Goal: Task Accomplishment & Management: Use online tool/utility

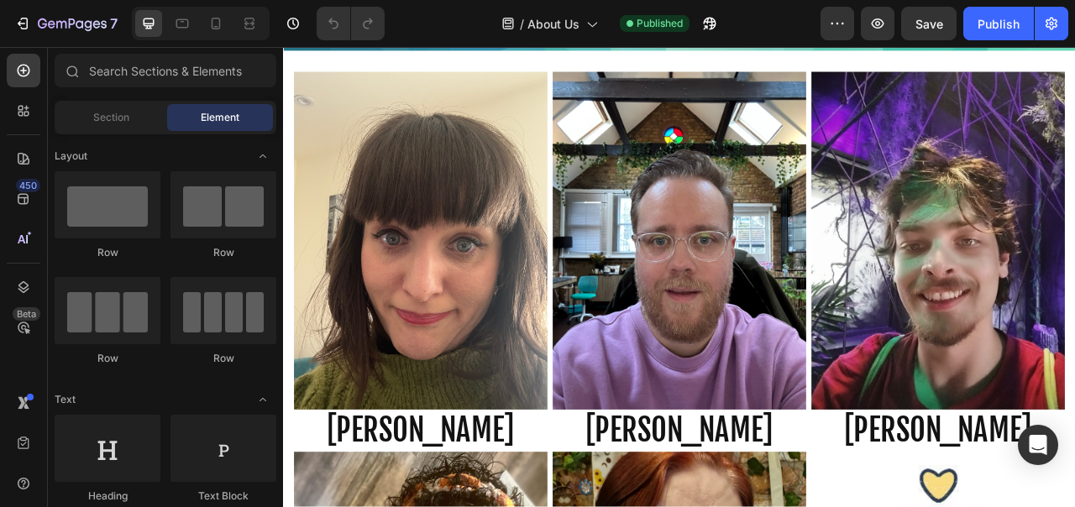
scroll to position [1747, 0]
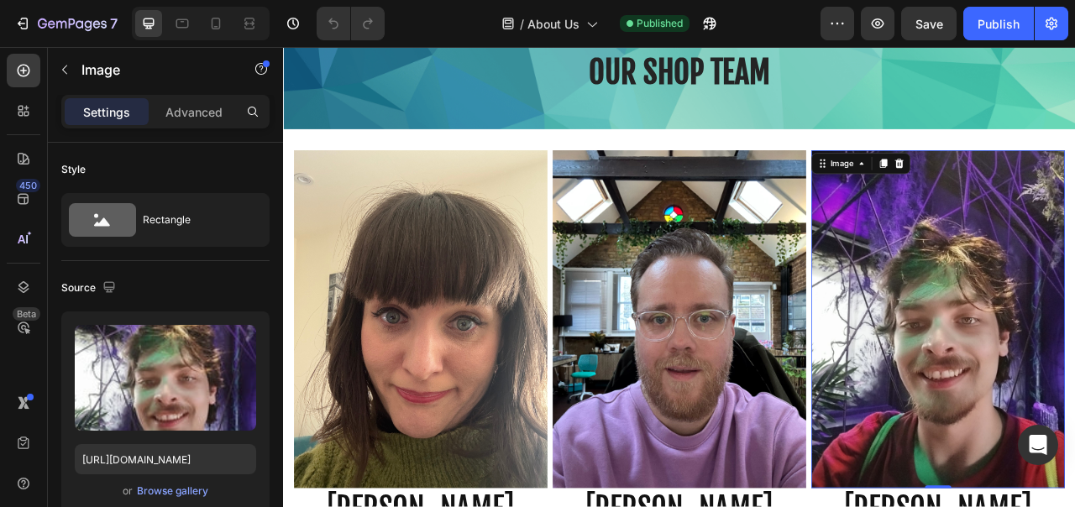
scroll to position [1550, 0]
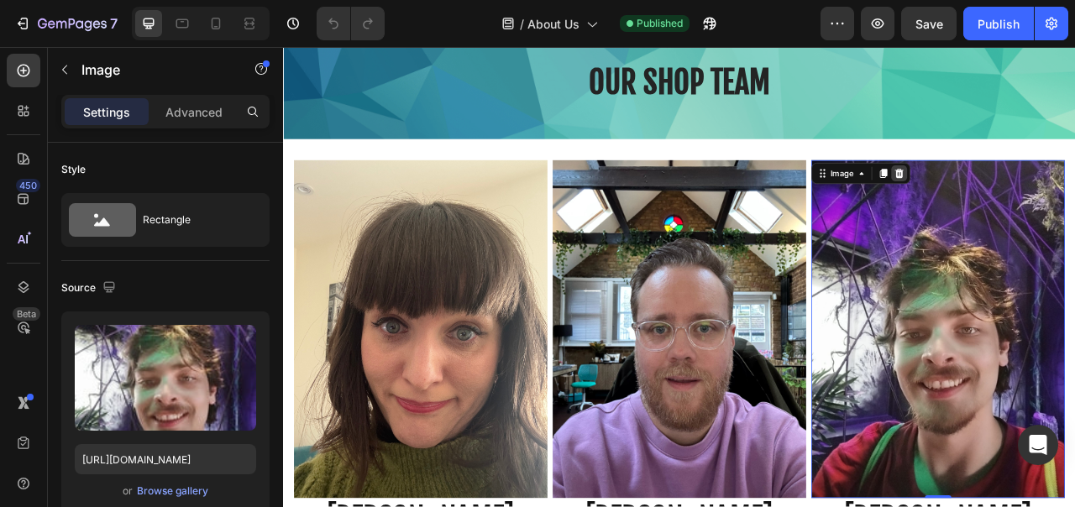
click at [1067, 208] on icon at bounding box center [1067, 208] width 11 height 12
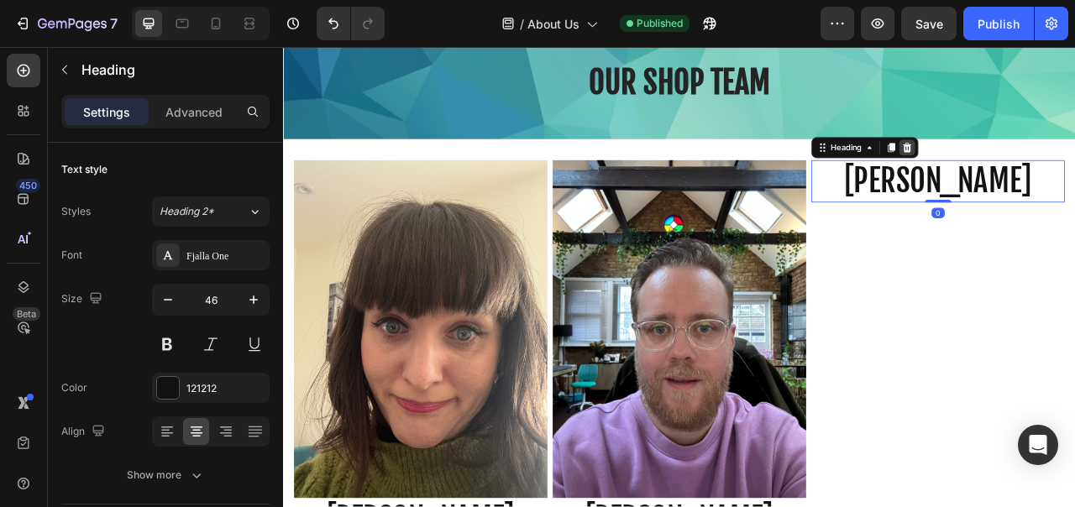
click at [1074, 173] on icon at bounding box center [1077, 176] width 11 height 12
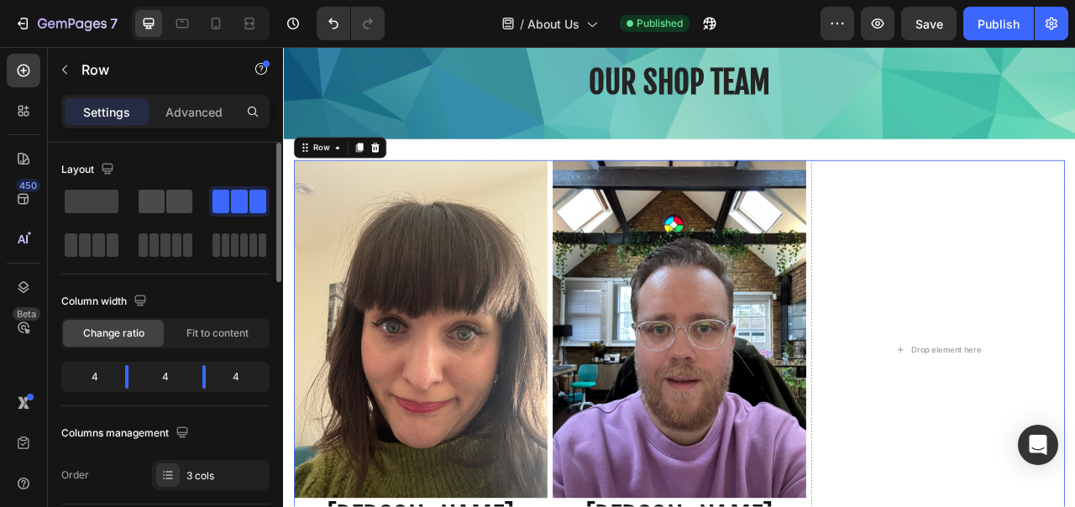
click at [185, 209] on span at bounding box center [179, 202] width 26 height 24
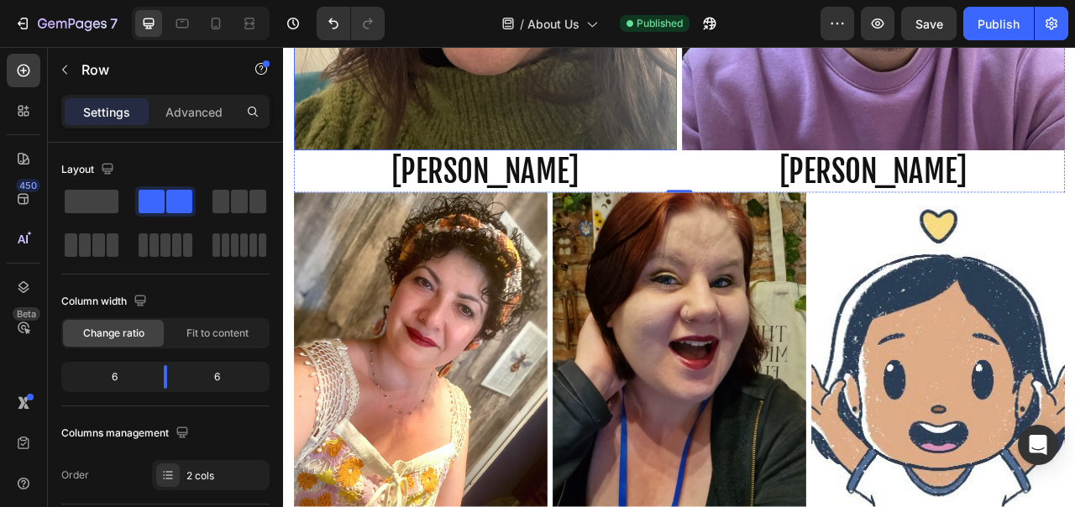
scroll to position [2259, 0]
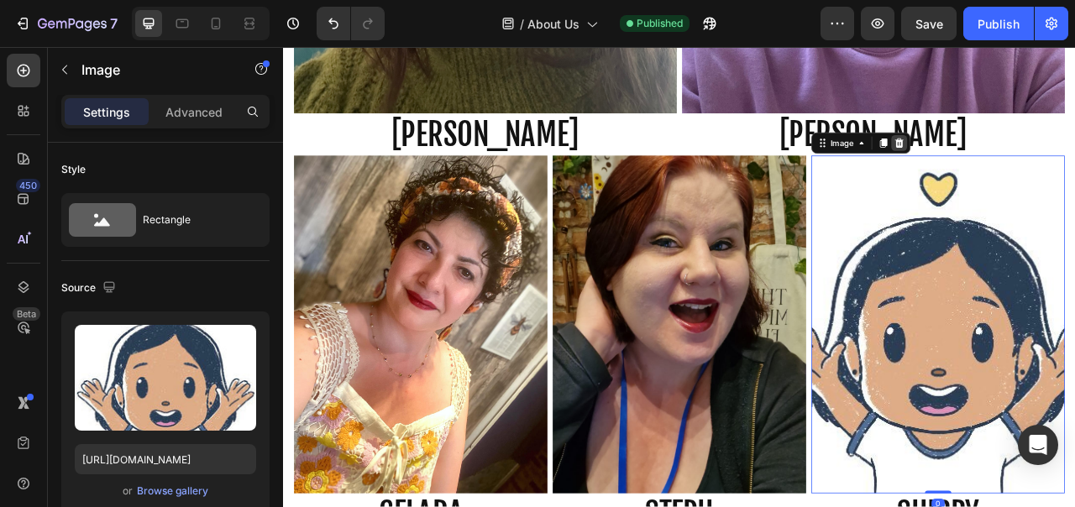
click at [1063, 176] on div at bounding box center [1067, 170] width 20 height 20
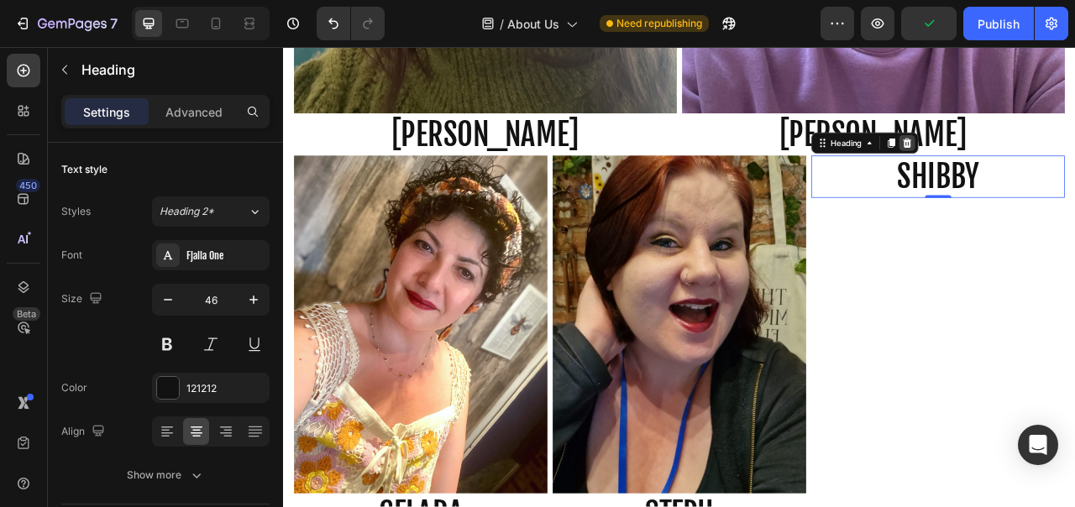
click at [1074, 173] on icon at bounding box center [1077, 170] width 11 height 12
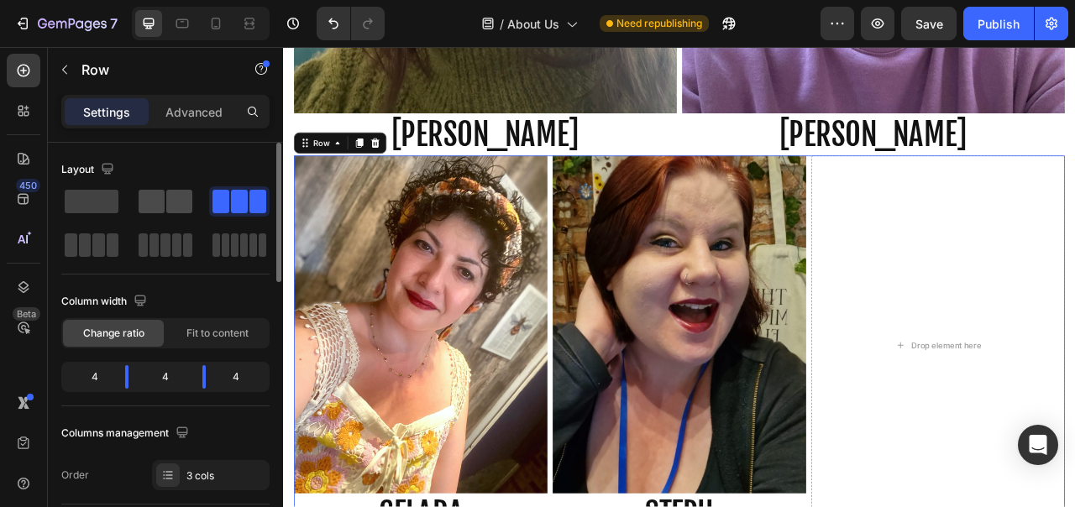
click at [209, 188] on div at bounding box center [239, 201] width 60 height 30
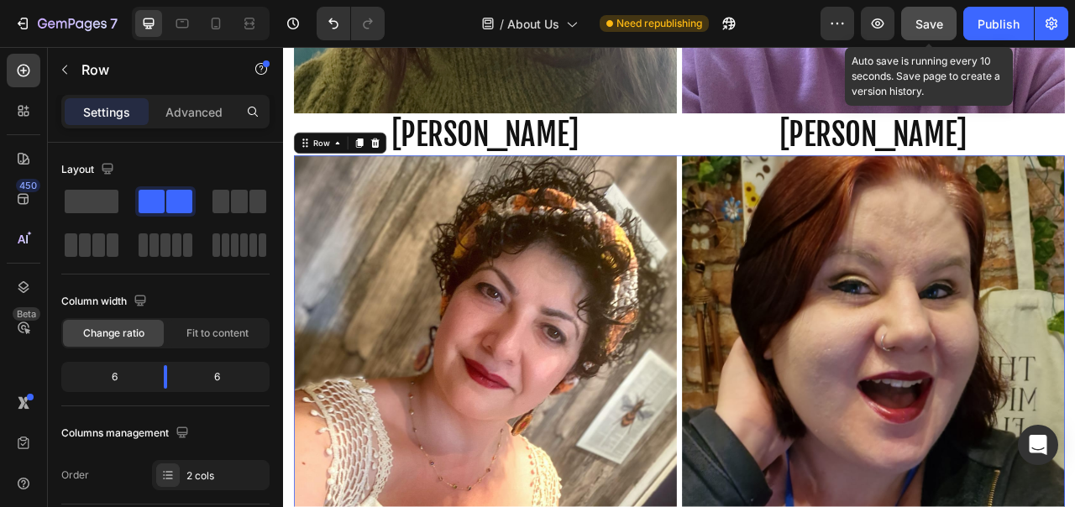
click at [931, 13] on button "Save" at bounding box center [928, 24] width 55 height 34
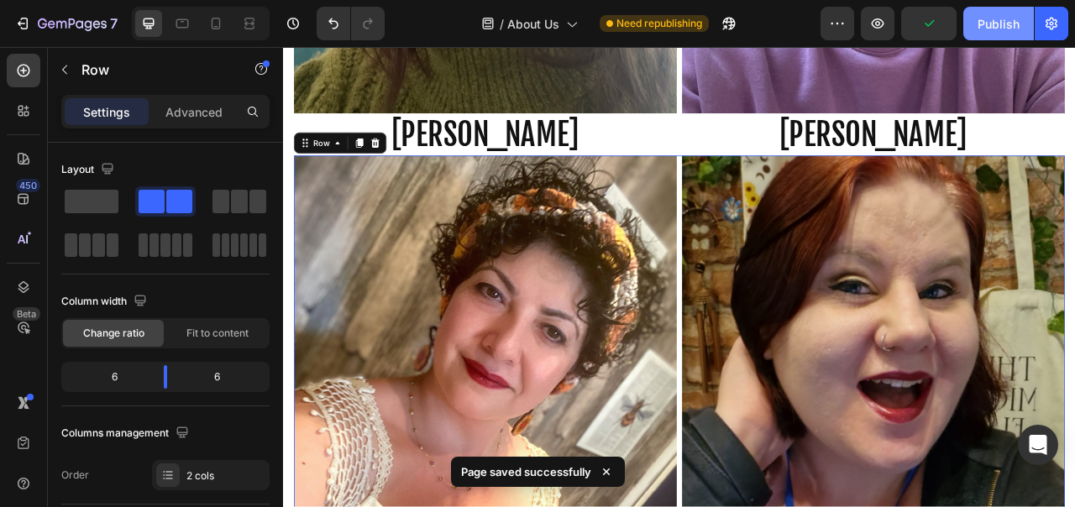
click at [1013, 24] on div "Publish" at bounding box center [999, 24] width 42 height 18
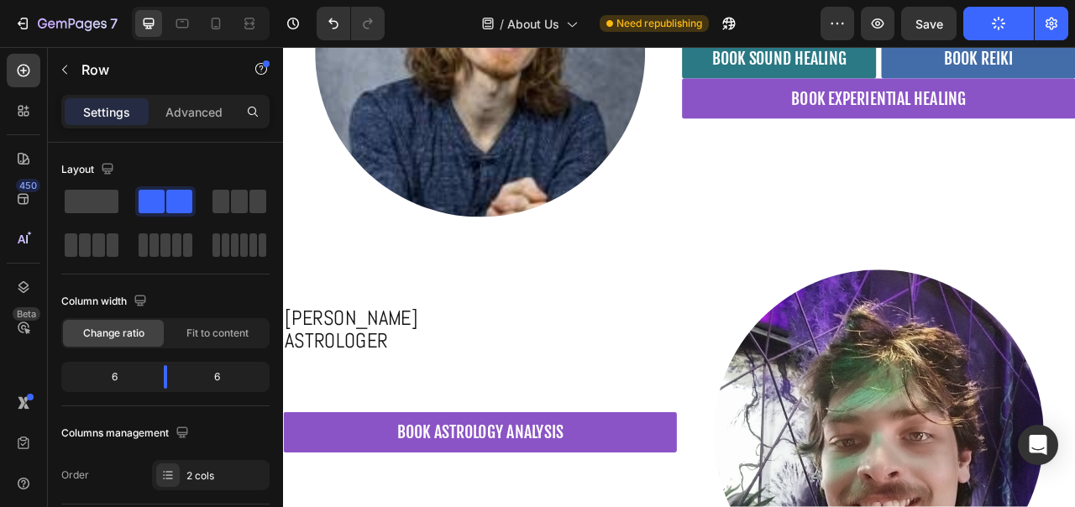
scroll to position [6723, 0]
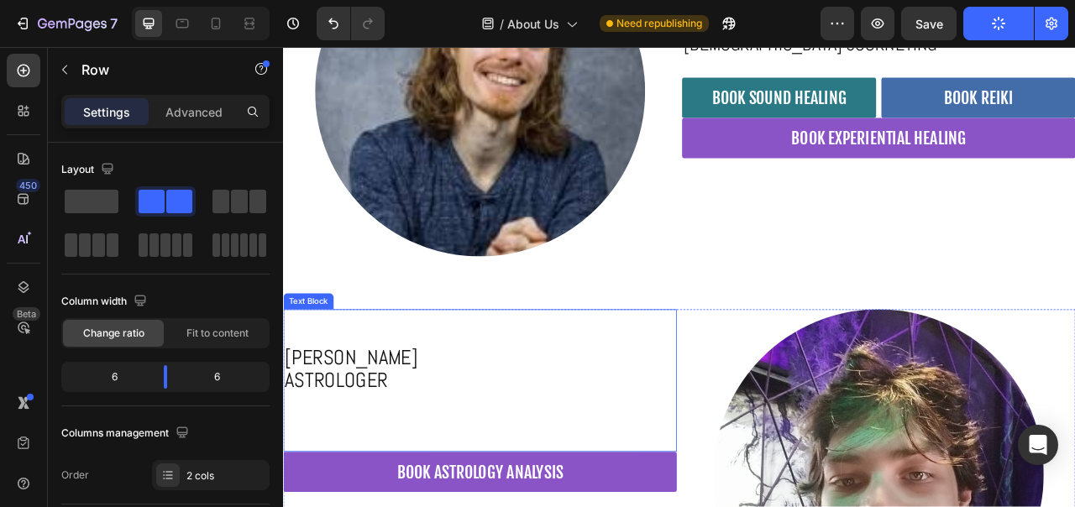
click at [766, 465] on p "ASTROLOGER" at bounding box center [533, 474] width 497 height 29
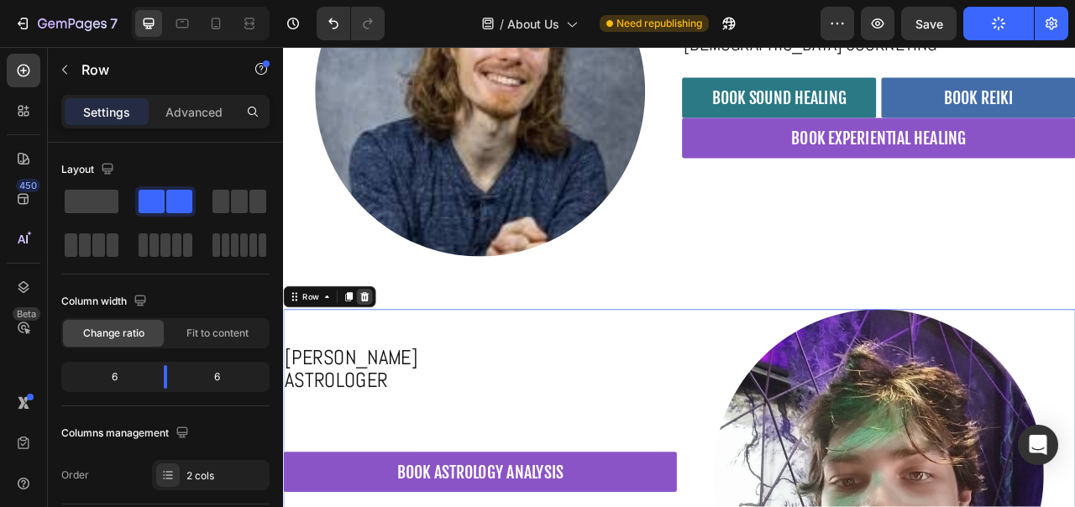
click at [386, 361] on icon at bounding box center [386, 366] width 11 height 12
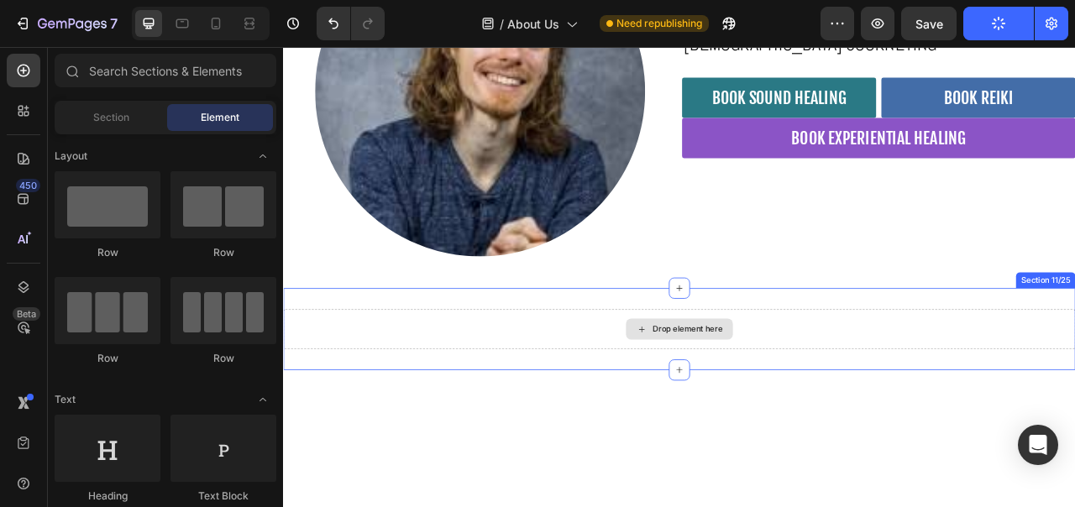
click at [466, 419] on div "Drop element here" at bounding box center [787, 406] width 1008 height 50
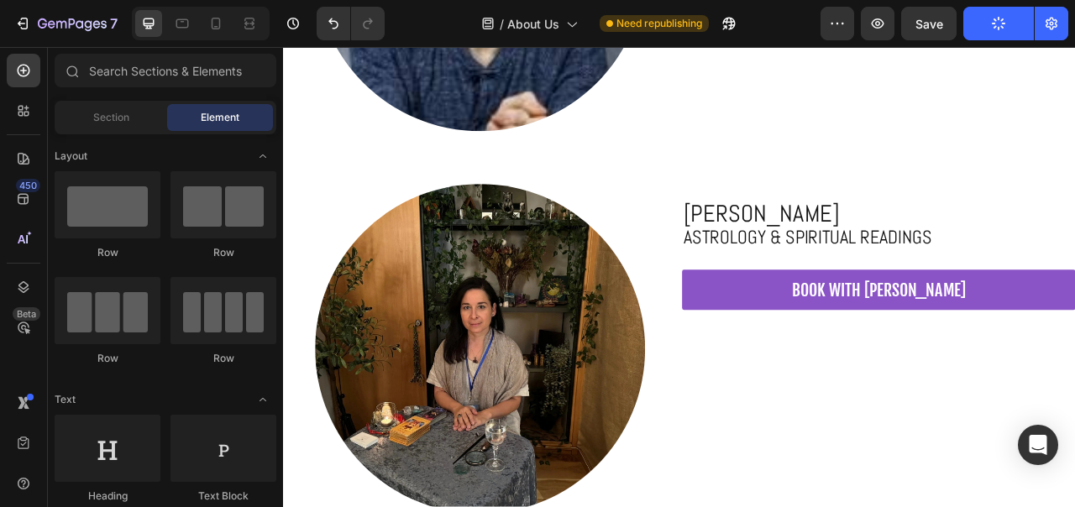
scroll to position [6773, 0]
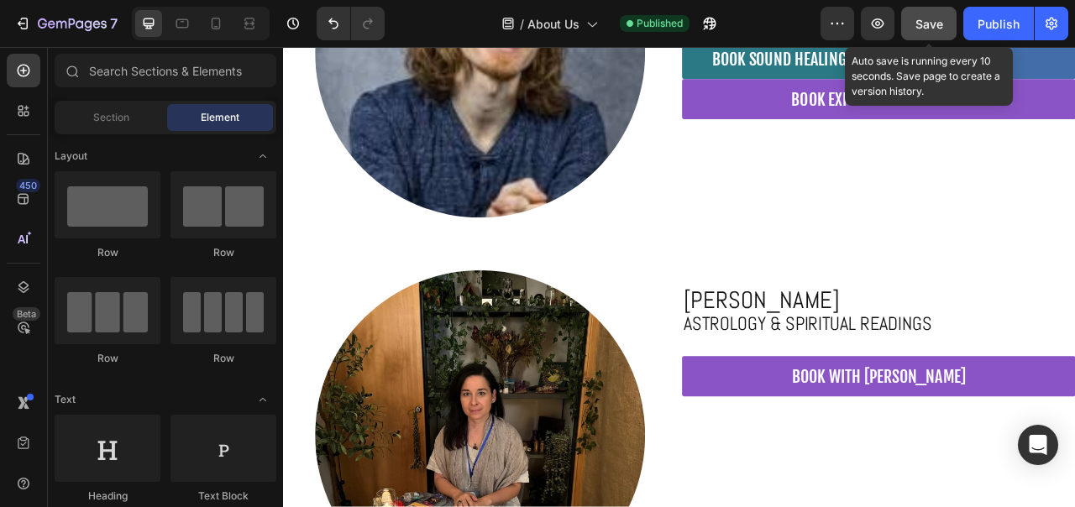
click at [929, 24] on span "Save" at bounding box center [930, 24] width 28 height 14
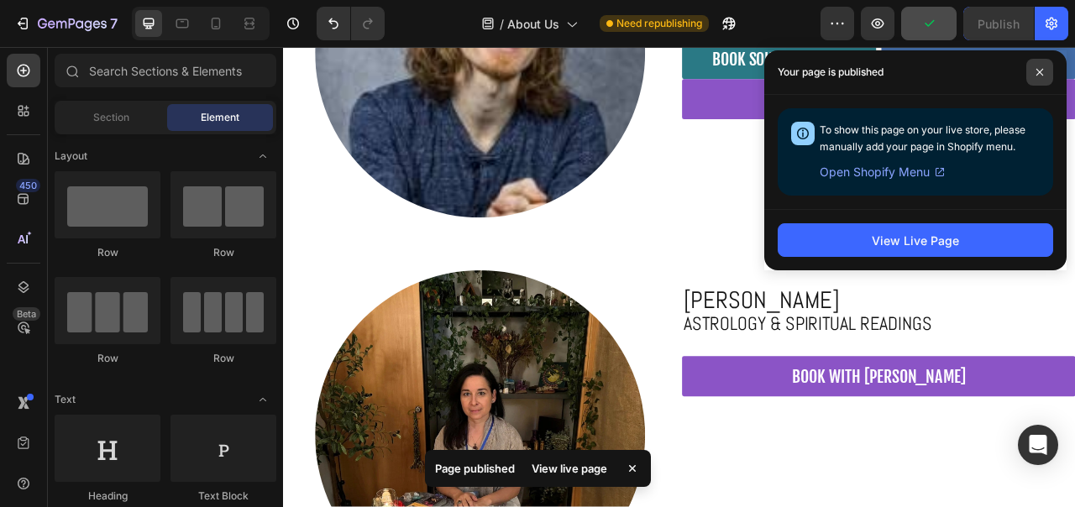
click at [1044, 76] on span at bounding box center [1039, 72] width 27 height 27
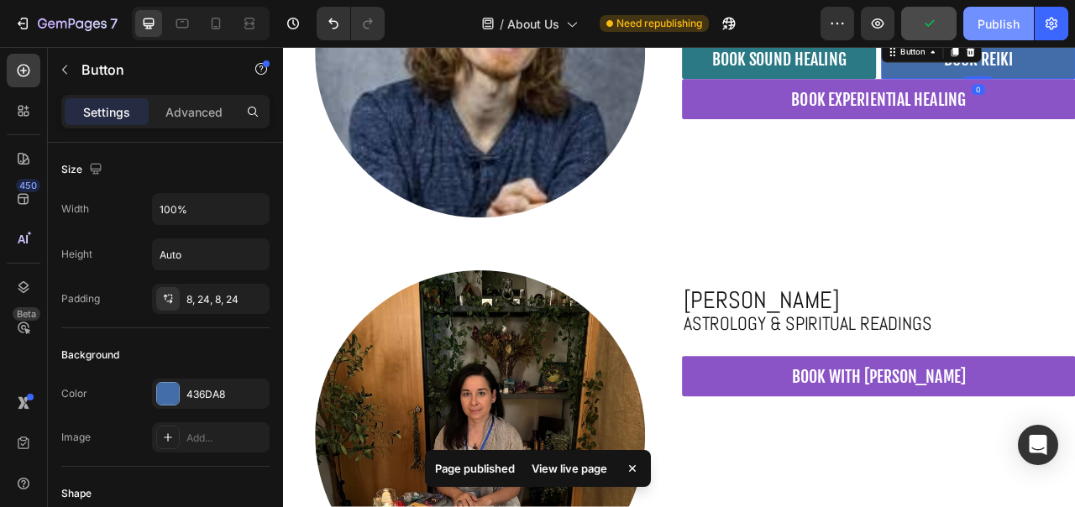
click at [998, 18] on div "Publish" at bounding box center [999, 24] width 42 height 18
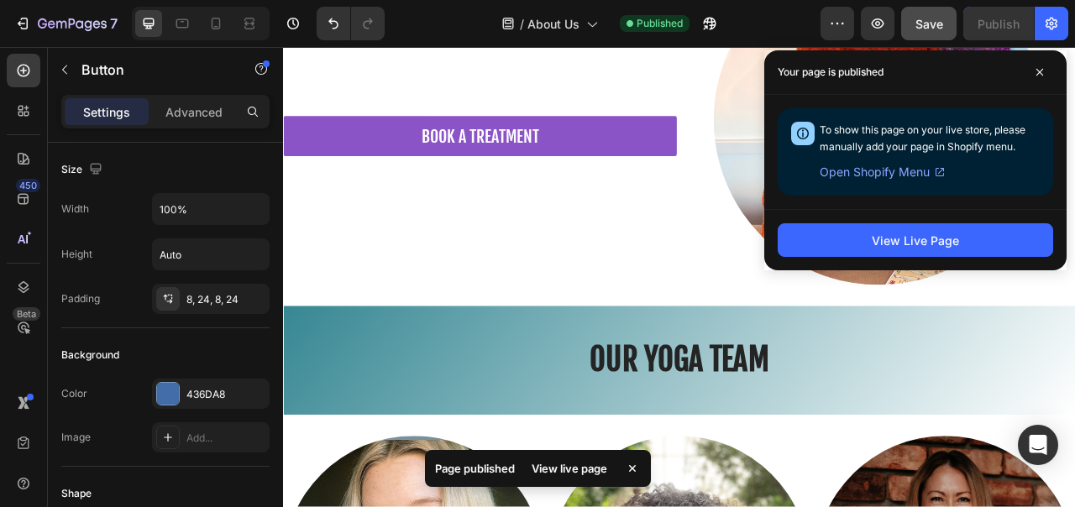
scroll to position [8545, 0]
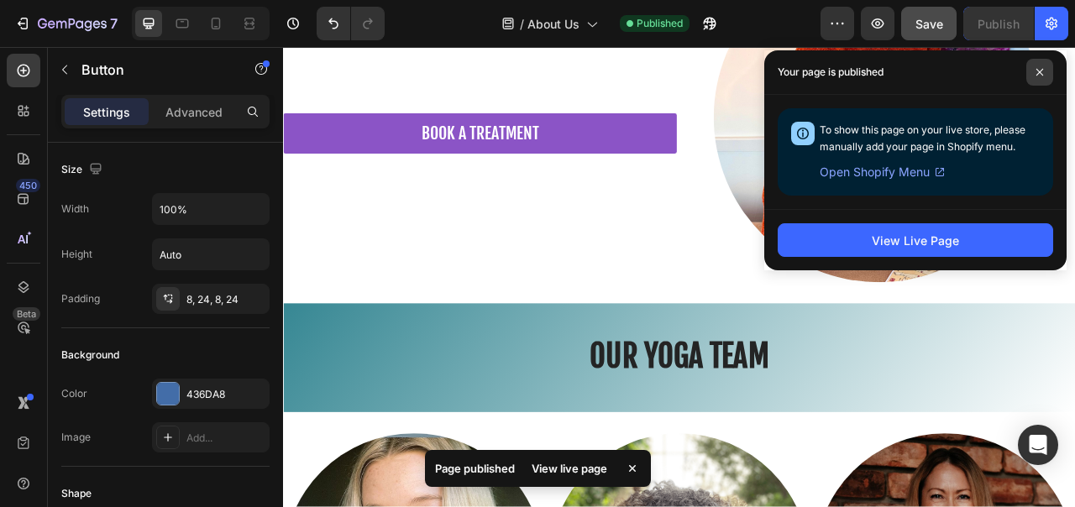
click at [1038, 80] on span at bounding box center [1039, 72] width 27 height 27
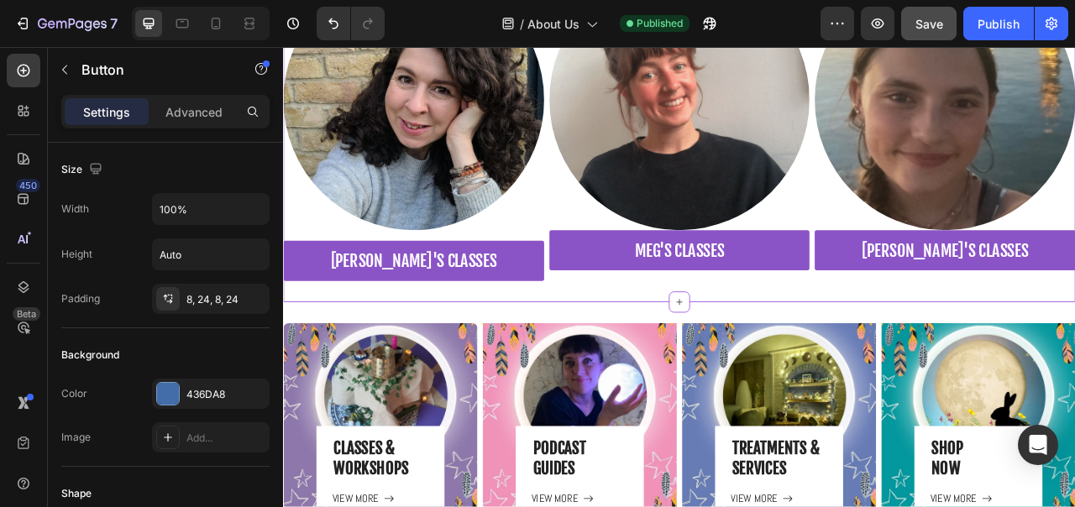
scroll to position [10900, 0]
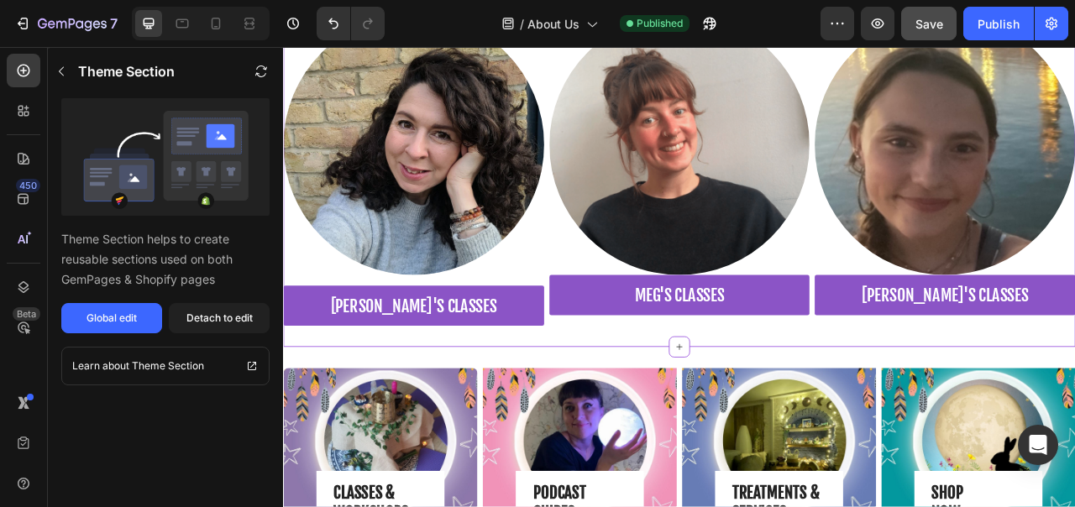
scroll to position [10778, 0]
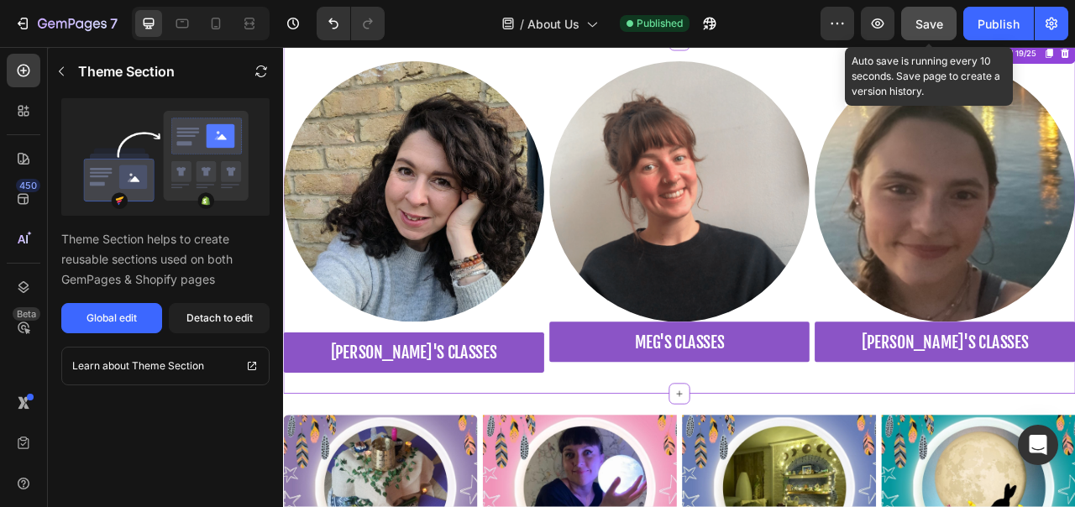
click at [929, 21] on span "Save" at bounding box center [930, 24] width 28 height 14
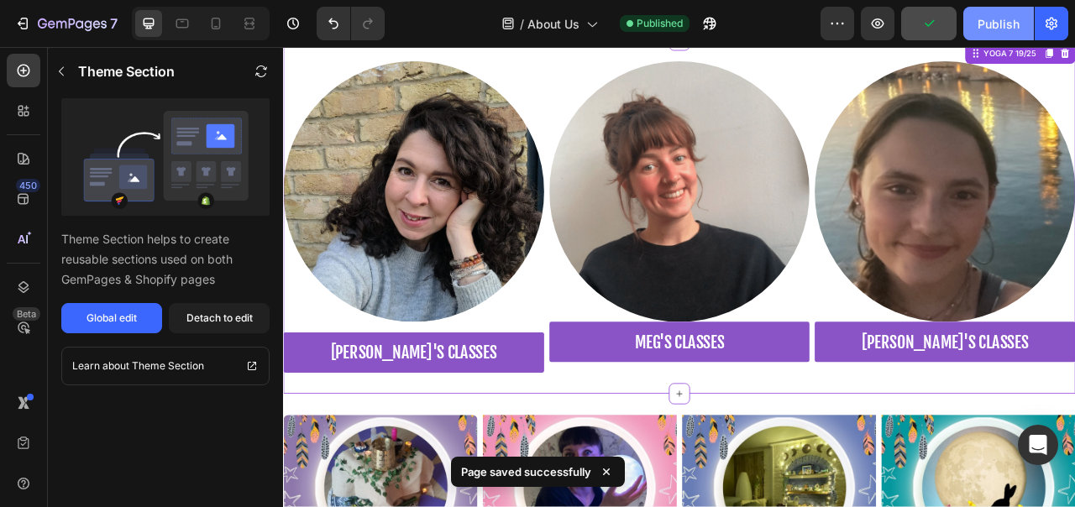
click at [987, 19] on div "Publish" at bounding box center [999, 24] width 42 height 18
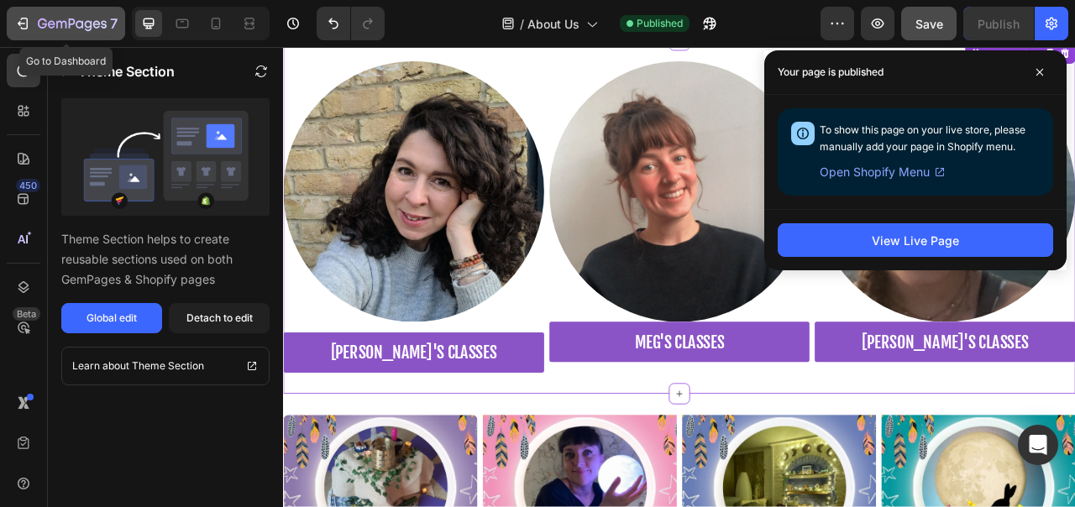
click at [25, 9] on button "7" at bounding box center [66, 24] width 118 height 34
